Goal: Information Seeking & Learning: Learn about a topic

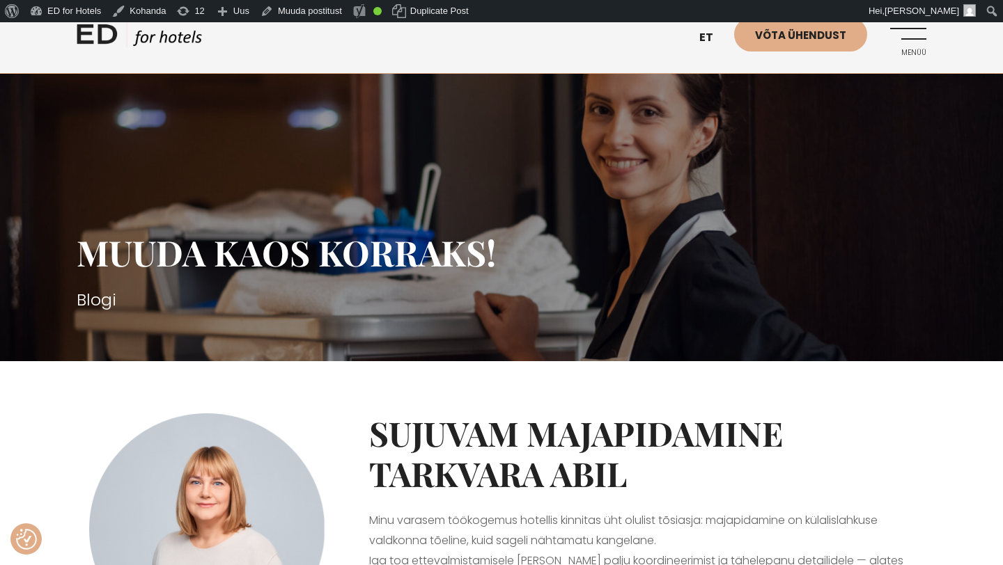
click at [180, 34] on link "ED HOTELS" at bounding box center [139, 38] width 125 height 35
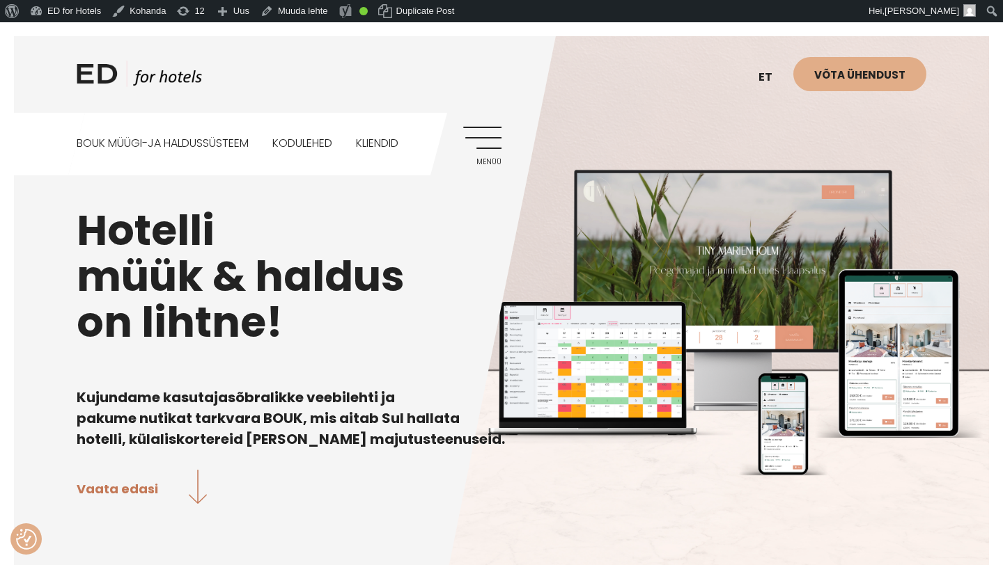
click at [478, 149] on link "Menüü" at bounding box center [482, 146] width 38 height 38
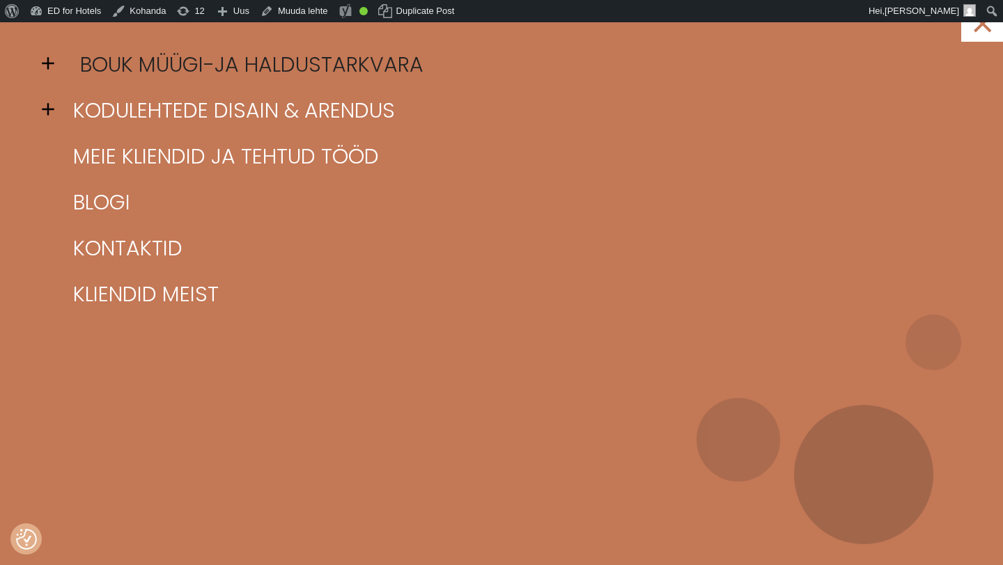
click at [201, 65] on link "BOUK müügi-ja haldustarkvara" at bounding box center [519, 65] width 898 height 46
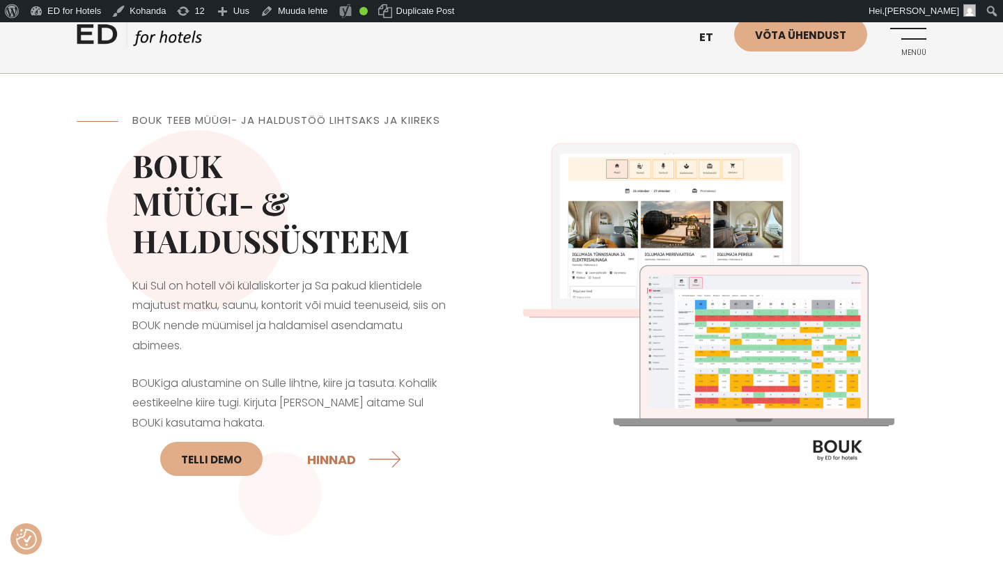
click at [171, 36] on link "ED HOTELS" at bounding box center [139, 38] width 125 height 35
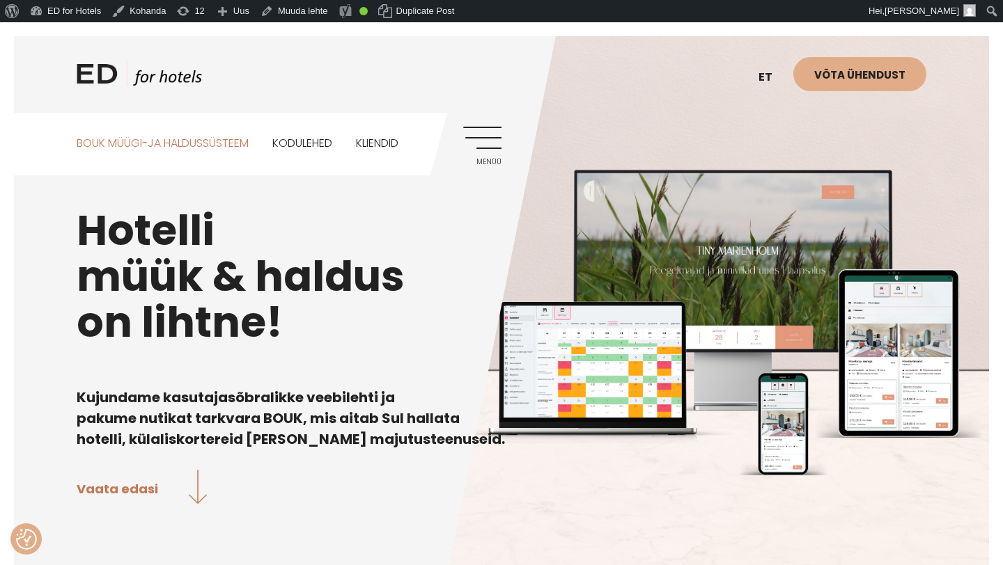
click at [204, 145] on link "BOUK MÜÜGI-JA HALDUSSÜSTEEM" at bounding box center [163, 144] width 172 height 62
click at [308, 9] on link "Muuda lehte" at bounding box center [294, 11] width 79 height 22
